Goal: Task Accomplishment & Management: Complete application form

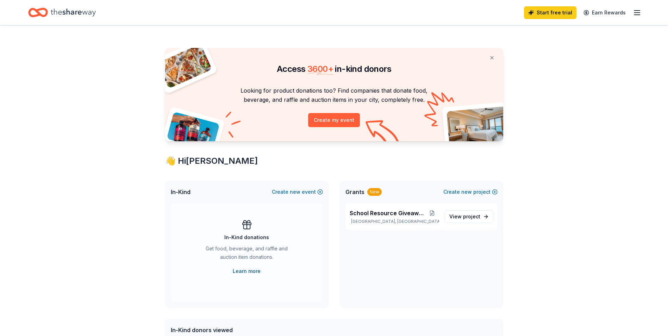
click at [250, 272] on link "Learn more" at bounding box center [247, 271] width 28 height 8
click at [319, 192] on button "Create new event" at bounding box center [297, 192] width 51 height 8
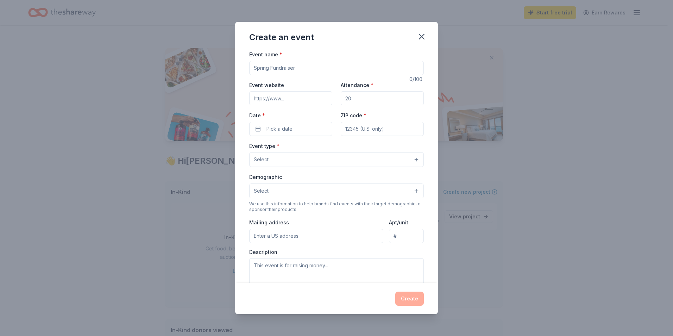
drag, startPoint x: 268, startPoint y: 65, endPoint x: 259, endPoint y: 65, distance: 8.4
click at [259, 65] on input "Event name *" at bounding box center [336, 68] width 175 height 14
type input "Fall"
click at [425, 36] on icon "button" at bounding box center [422, 37] width 10 height 10
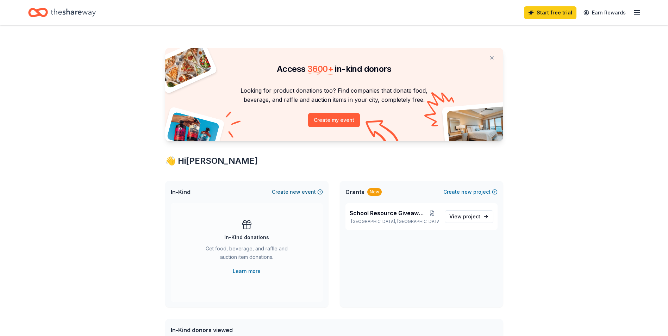
click at [293, 192] on span "new" at bounding box center [295, 192] width 11 height 8
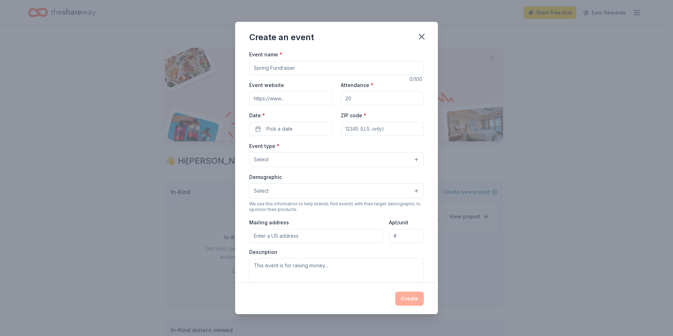
drag, startPoint x: 268, startPoint y: 66, endPoint x: 257, endPoint y: 65, distance: 11.0
click at [257, 65] on input "Event name *" at bounding box center [336, 68] width 175 height 14
type input "Fall Fundraiser"
click at [299, 101] on input "Event website" at bounding box center [290, 98] width 83 height 14
click at [292, 99] on input "Event website" at bounding box center [290, 98] width 83 height 14
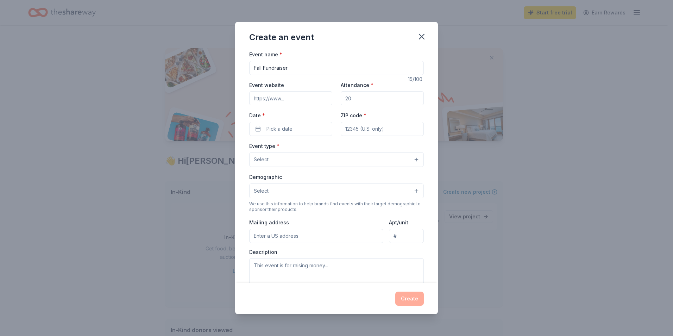
click at [290, 98] on input "Event website" at bounding box center [290, 98] width 83 height 14
click at [352, 97] on input "Attendance *" at bounding box center [382, 98] width 83 height 14
drag, startPoint x: 352, startPoint y: 97, endPoint x: 341, endPoint y: 96, distance: 10.6
click at [341, 96] on input "Attendance *" at bounding box center [382, 98] width 83 height 14
type input "80"
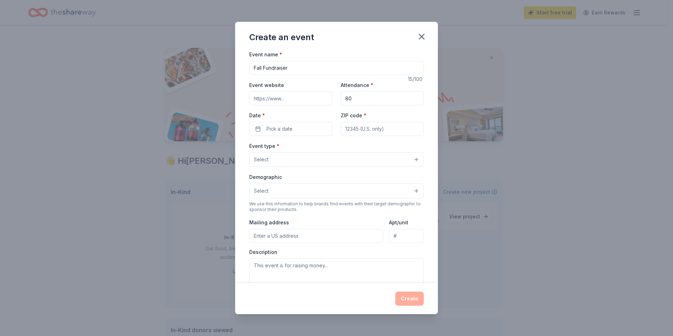
click at [385, 132] on input "ZIP code *" at bounding box center [382, 129] width 83 height 14
type input "07103"
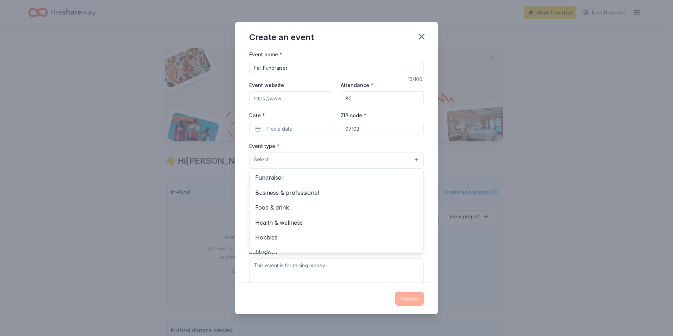
click at [413, 161] on button "Select" at bounding box center [336, 159] width 175 height 15
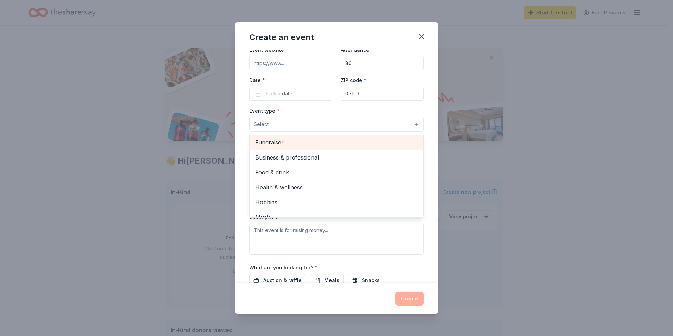
click at [288, 142] on span "Fundraiser" at bounding box center [336, 142] width 163 height 9
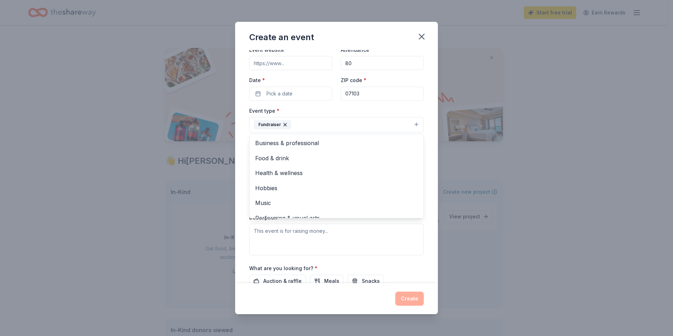
click at [427, 230] on div "Event name * Fall Fundraiser 15 /100 Event website Attendance * 80 Date * Pick …" at bounding box center [336, 166] width 203 height 233
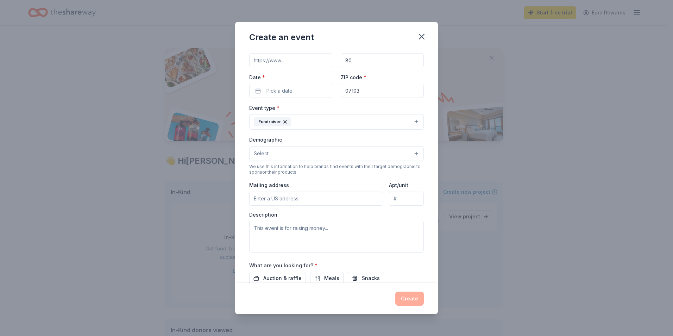
scroll to position [34, 0]
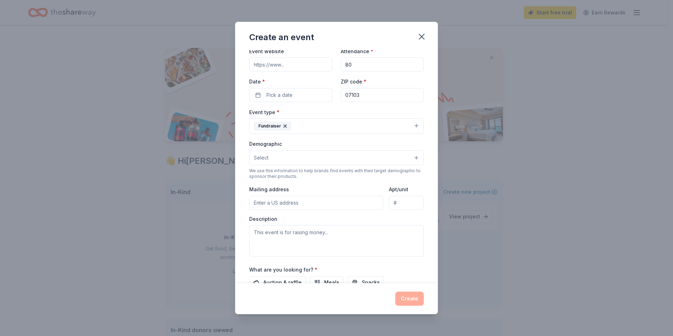
click at [258, 201] on input "Mailing address" at bounding box center [316, 203] width 134 height 14
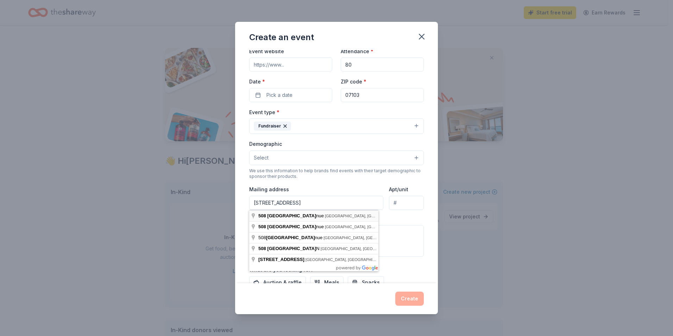
type input "508 18th Avenue, Newark, NJ, 07103"
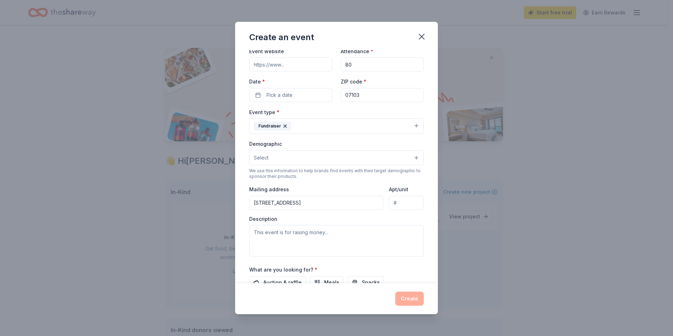
click at [289, 64] on input "Event website" at bounding box center [290, 64] width 83 height 14
click at [290, 68] on input "Event website" at bounding box center [290, 64] width 83 height 14
click at [288, 65] on input "Event website" at bounding box center [290, 64] width 83 height 14
drag, startPoint x: 271, startPoint y: 63, endPoint x: 294, endPoint y: 59, distance: 22.9
click at [294, 59] on input "Event website" at bounding box center [290, 64] width 83 height 14
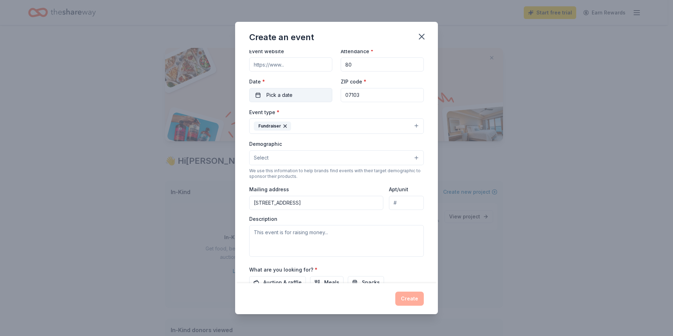
click at [277, 96] on span "Pick a date" at bounding box center [280, 95] width 26 height 8
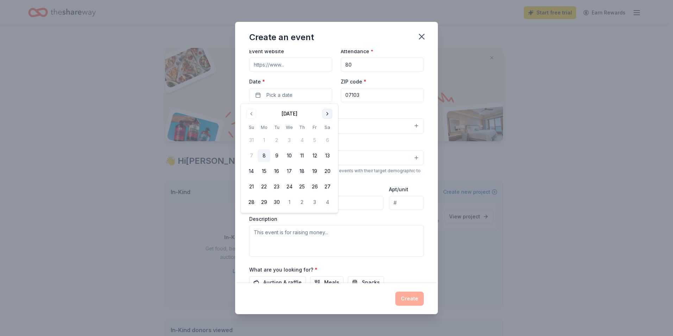
click at [327, 113] on button "Go to next month" at bounding box center [327, 114] width 10 height 10
click at [328, 191] on button "22" at bounding box center [327, 186] width 13 height 13
click at [291, 252] on textarea at bounding box center [336, 241] width 175 height 32
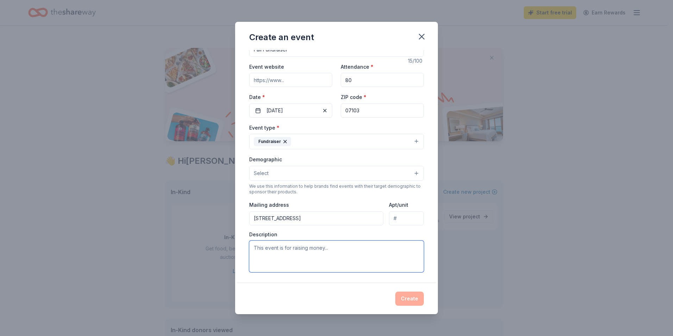
scroll to position [0, 0]
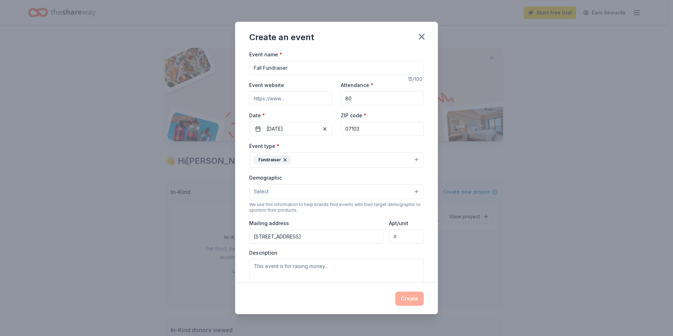
drag, startPoint x: 356, startPoint y: 100, endPoint x: 341, endPoint y: 96, distance: 14.6
click at [341, 96] on input "80" at bounding box center [382, 98] width 83 height 14
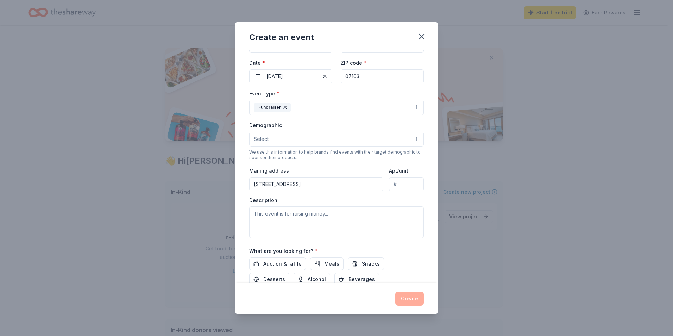
scroll to position [70, 0]
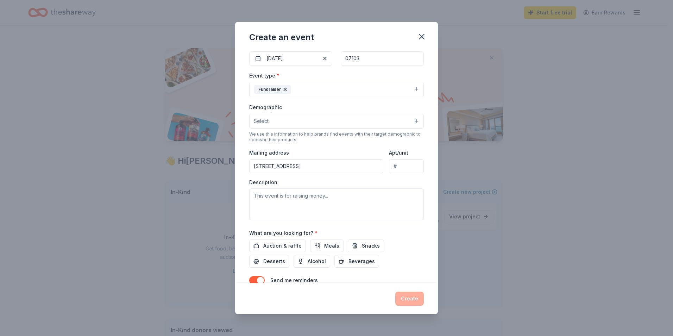
type input "150"
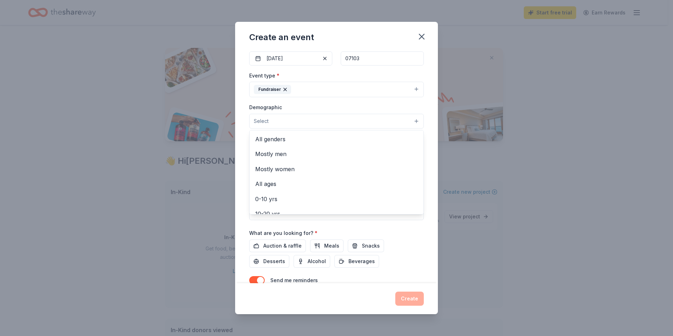
click at [413, 121] on button "Select" at bounding box center [336, 121] width 175 height 15
click at [272, 141] on span "All genders" at bounding box center [336, 138] width 163 height 9
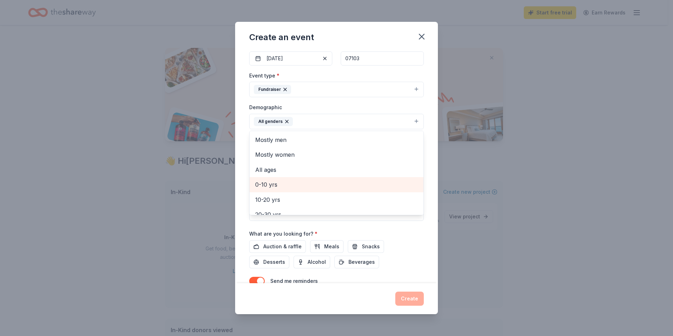
click at [284, 188] on span "0-10 yrs" at bounding box center [336, 184] width 163 height 9
click at [278, 186] on span "10-20 yrs" at bounding box center [336, 184] width 163 height 9
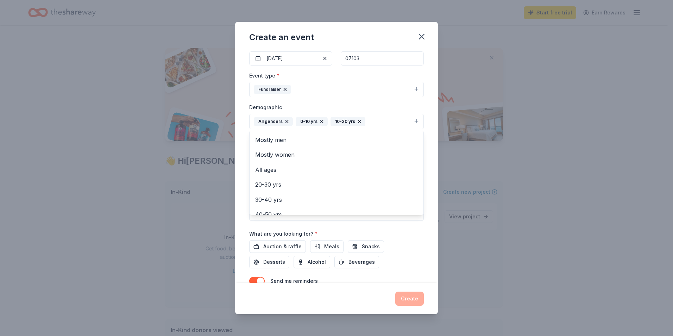
click at [357, 119] on icon "button" at bounding box center [360, 122] width 6 height 6
click at [321, 121] on icon "button" at bounding box center [321, 121] width 3 height 3
click at [281, 168] on span "All ages" at bounding box center [336, 169] width 163 height 9
click at [428, 176] on div "Event name * Fall Fundraiser 15 /100 Event website Attendance * 150 Date * 11/2…" at bounding box center [336, 166] width 203 height 233
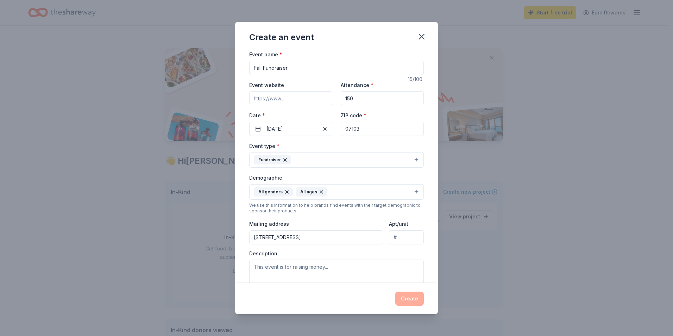
click at [289, 99] on input "Event website" at bounding box center [290, 98] width 83 height 14
click at [284, 98] on input "Event website" at bounding box center [290, 98] width 83 height 14
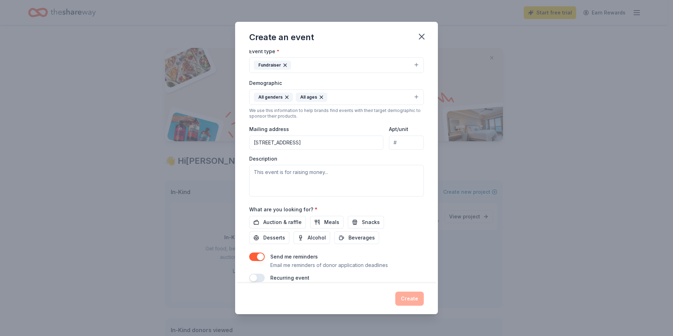
scroll to position [105, 0]
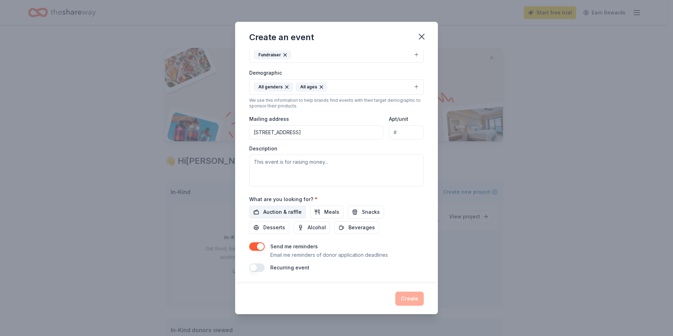
type input "www.raregemscommunity.org"
click at [274, 213] on span "Auction & raffle" at bounding box center [282, 212] width 38 height 8
click at [360, 225] on span "Beverages" at bounding box center [362, 227] width 26 height 8
click at [363, 215] on span "Snacks" at bounding box center [371, 212] width 18 height 8
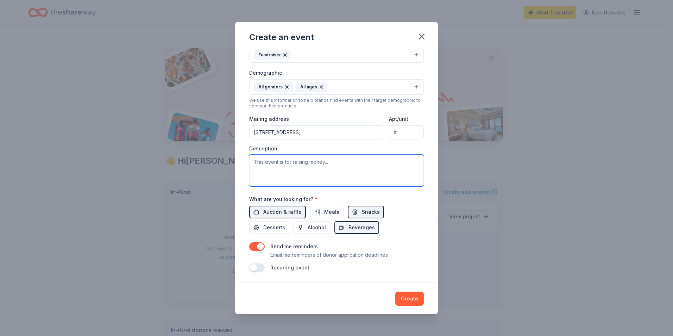
click at [267, 168] on textarea at bounding box center [336, 171] width 175 height 32
click at [316, 170] on textarea "Community Day Celebration for families outlining our services for the communiii…" at bounding box center [336, 171] width 175 height 32
click at [321, 173] on textarea "Community Day Celebration for families outlining our services for the communiti…" at bounding box center [336, 171] width 175 height 32
type textarea "Community Day Celebration for families outlining our services for the communiti…"
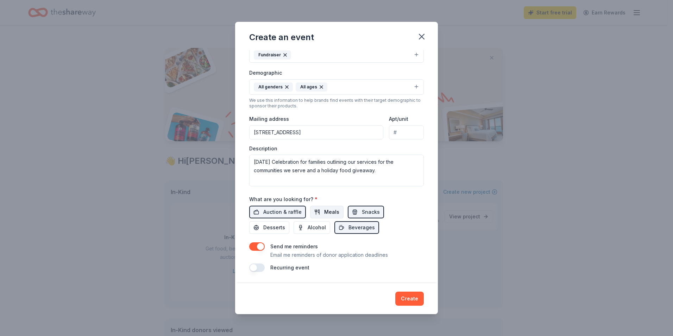
click at [327, 211] on span "Meals" at bounding box center [331, 212] width 15 height 8
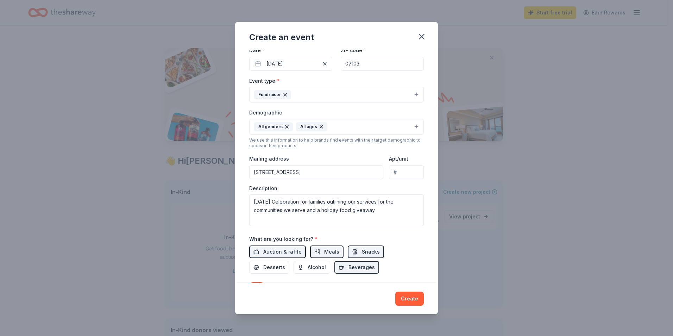
scroll to position [0, 0]
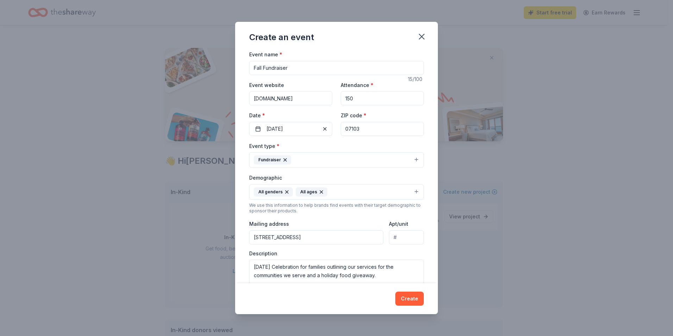
click at [264, 68] on input "Fall Fundraiser" at bounding box center [336, 68] width 175 height 14
drag, startPoint x: 251, startPoint y: 68, endPoint x: 288, endPoint y: 70, distance: 37.0
click at [288, 70] on input "Fall Fundraiser" at bounding box center [336, 68] width 175 height 14
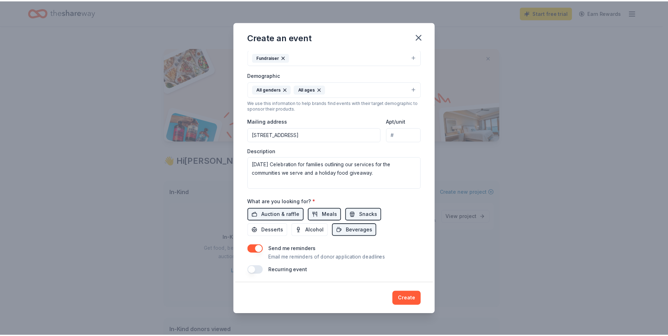
scroll to position [105, 0]
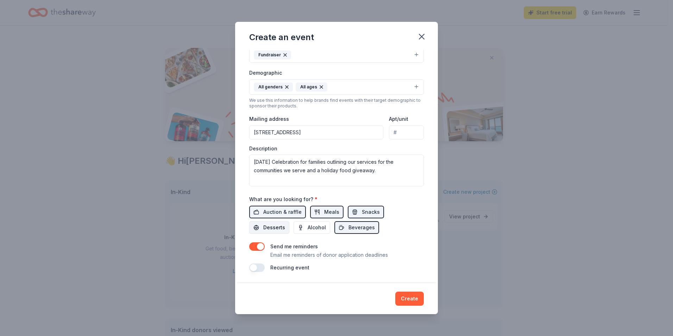
type input "Rare Gems Fall Kickback"
click at [275, 232] on button "Desserts" at bounding box center [269, 227] width 40 height 13
click at [412, 302] on button "Create" at bounding box center [409, 298] width 29 height 14
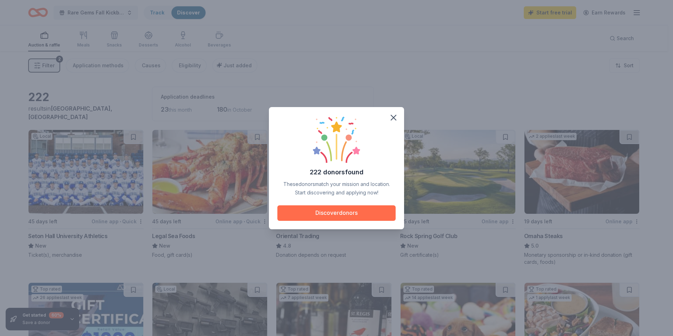
click at [355, 214] on button "Discover donors" at bounding box center [336, 212] width 118 height 15
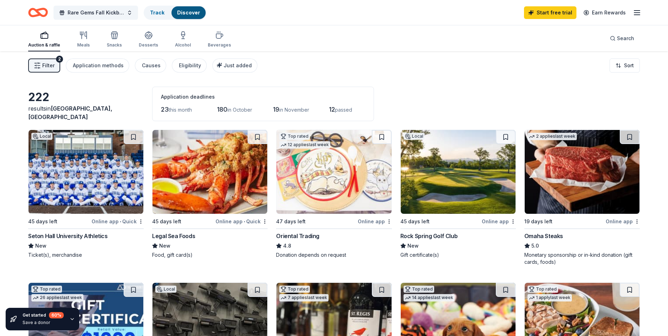
click at [91, 196] on img at bounding box center [86, 172] width 115 height 84
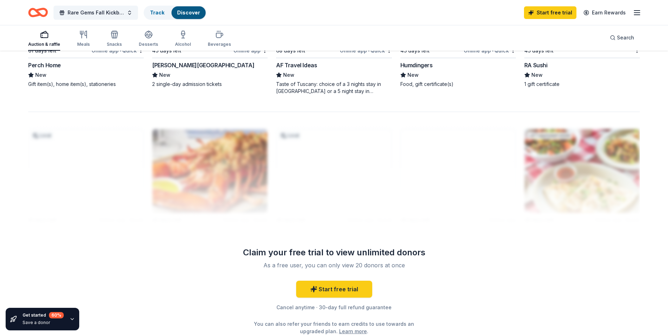
scroll to position [634, 0]
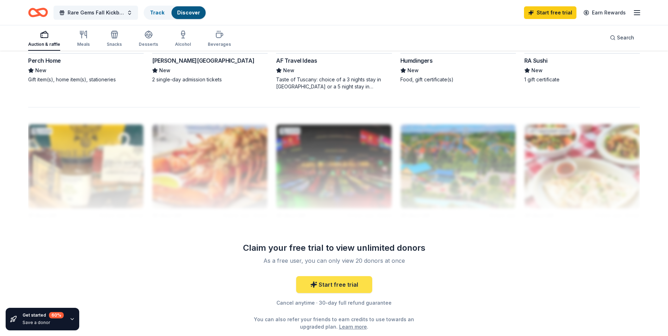
click at [335, 284] on link "Start free trial" at bounding box center [334, 284] width 76 height 17
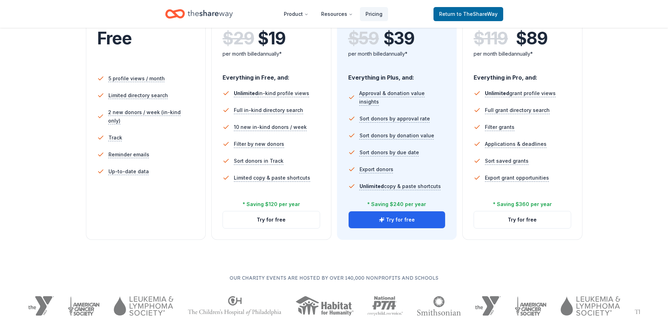
scroll to position [176, 0]
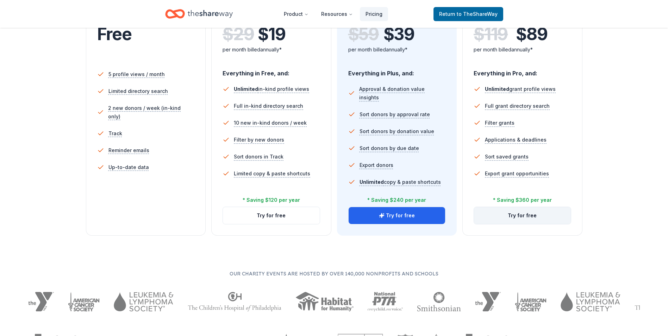
click at [519, 219] on button "Try for free" at bounding box center [522, 215] width 97 height 17
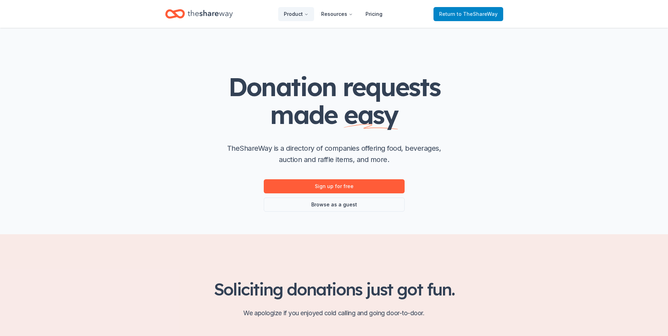
click at [466, 14] on span "to TheShareWay" at bounding box center [477, 14] width 41 height 6
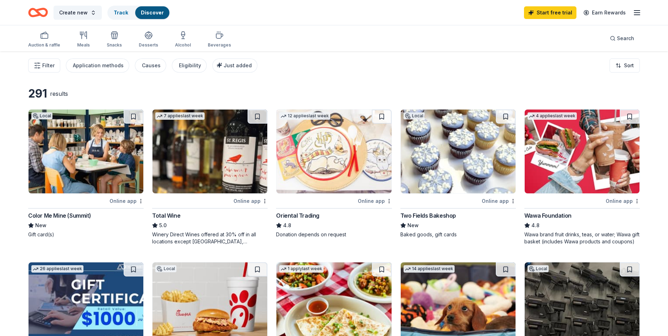
click at [568, 164] on img at bounding box center [582, 151] width 115 height 84
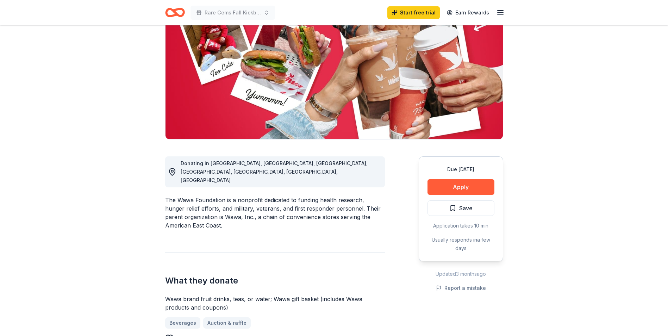
scroll to position [106, 0]
